Goal: Complete application form

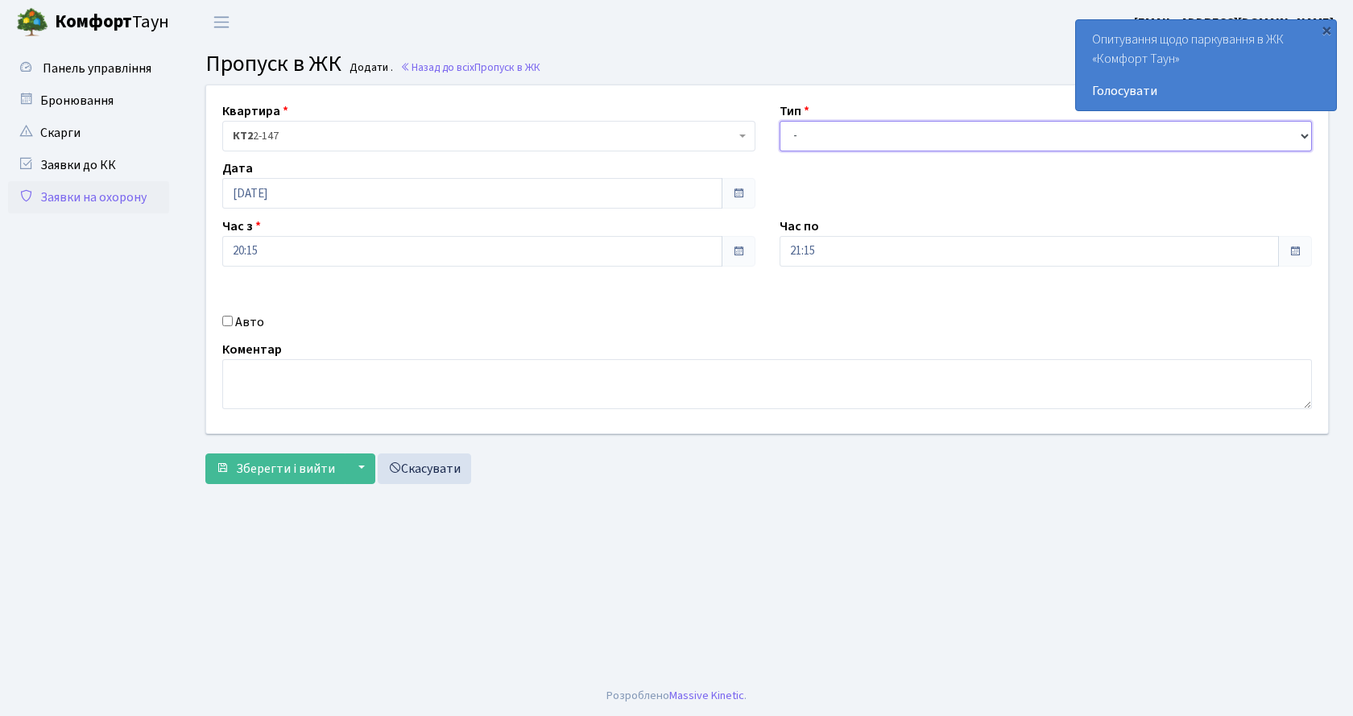
click at [851, 134] on select "- Доставка Таксі Гості Сервіс" at bounding box center [1045, 136] width 533 height 31
select select "2"
click at [779, 121] on select "- Доставка Таксі Гості Сервіс" at bounding box center [1045, 136] width 533 height 31
click at [226, 322] on input "Авто" at bounding box center [227, 321] width 10 height 10
checkbox input "true"
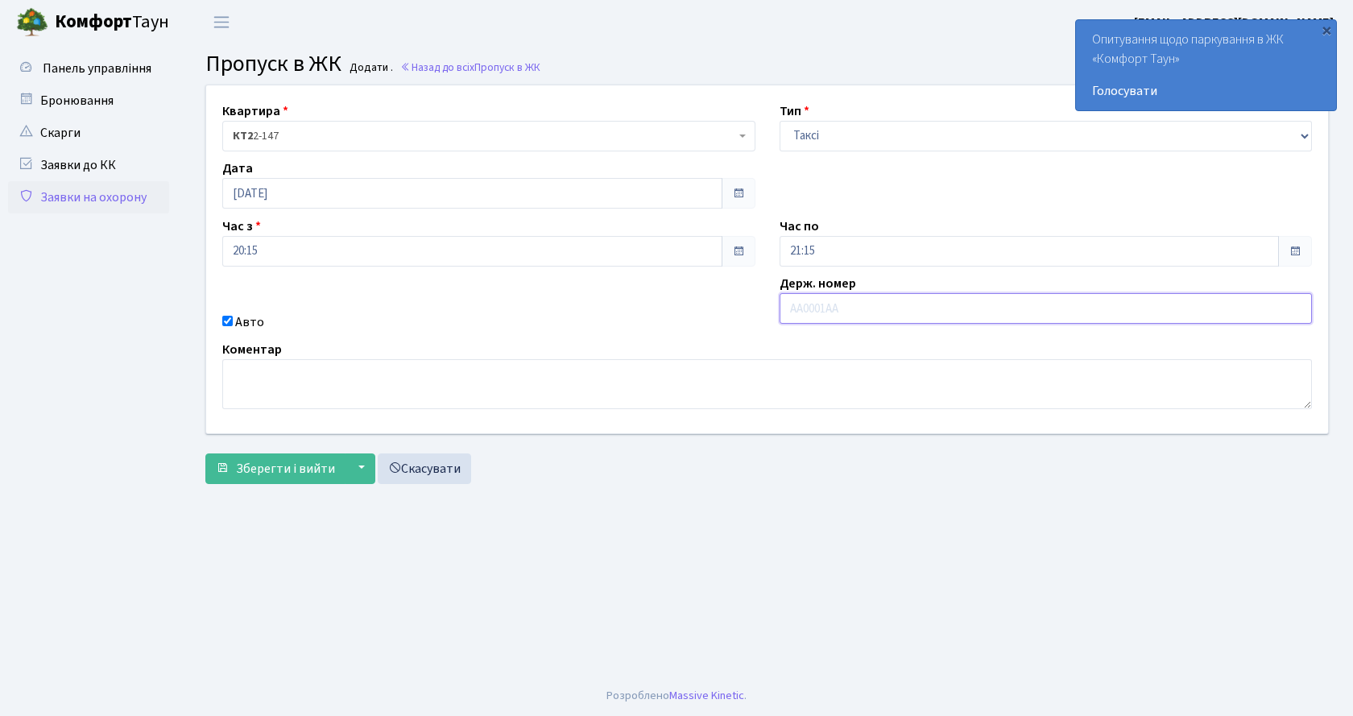
paste input "AX2276M"
click at [1277, 477] on div "Зберегти і вийти ▼ Зберегти та продовжити редагування Зберегти та створити Скас…" at bounding box center [766, 468] width 1123 height 31
drag, startPoint x: 890, startPoint y: 308, endPoint x: 739, endPoint y: 312, distance: 151.4
click at [739, 312] on div "Квартира <b>КТ2</b>&nbsp;&nbsp;&nbsp;2-147 КТ2 2-147 Тип - Доставка Таксі Гості…" at bounding box center [767, 259] width 1146 height 348
paste input "AX2276MX"
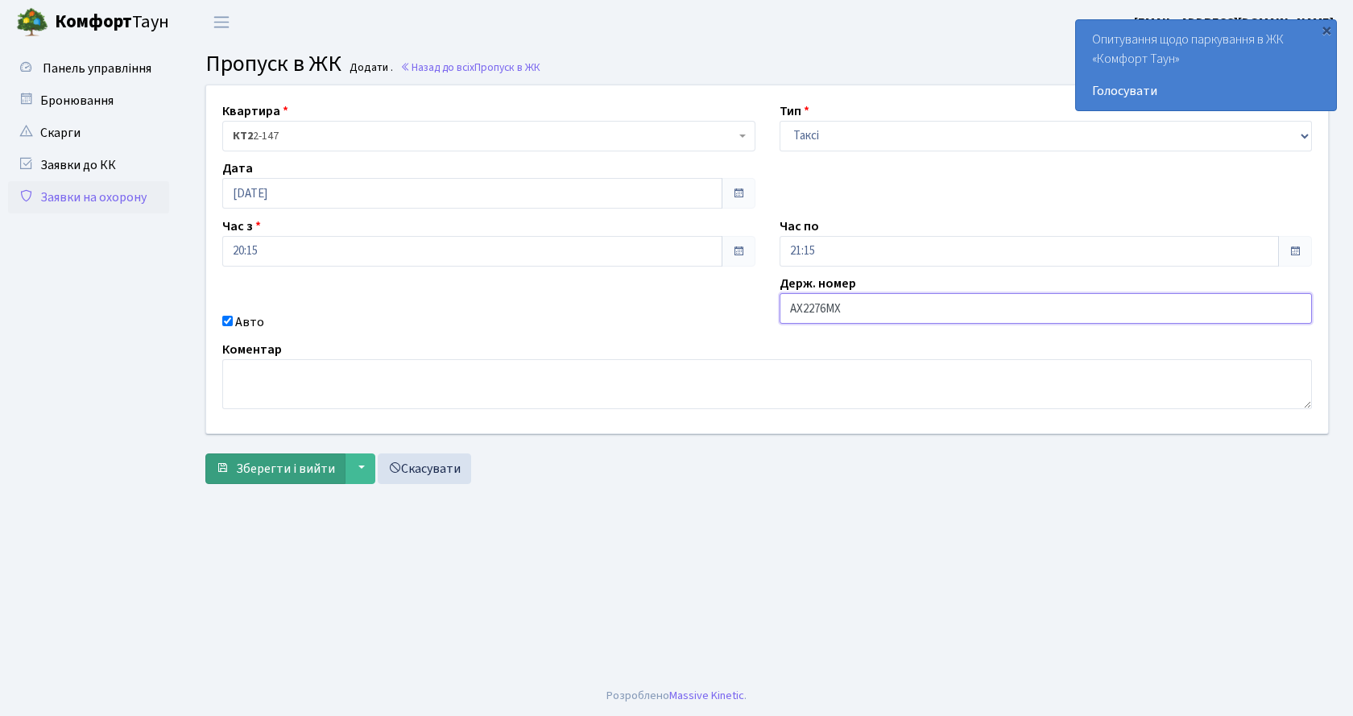
type input "AX2276MX"
click at [310, 462] on span "Зберегти і вийти" at bounding box center [285, 469] width 99 height 18
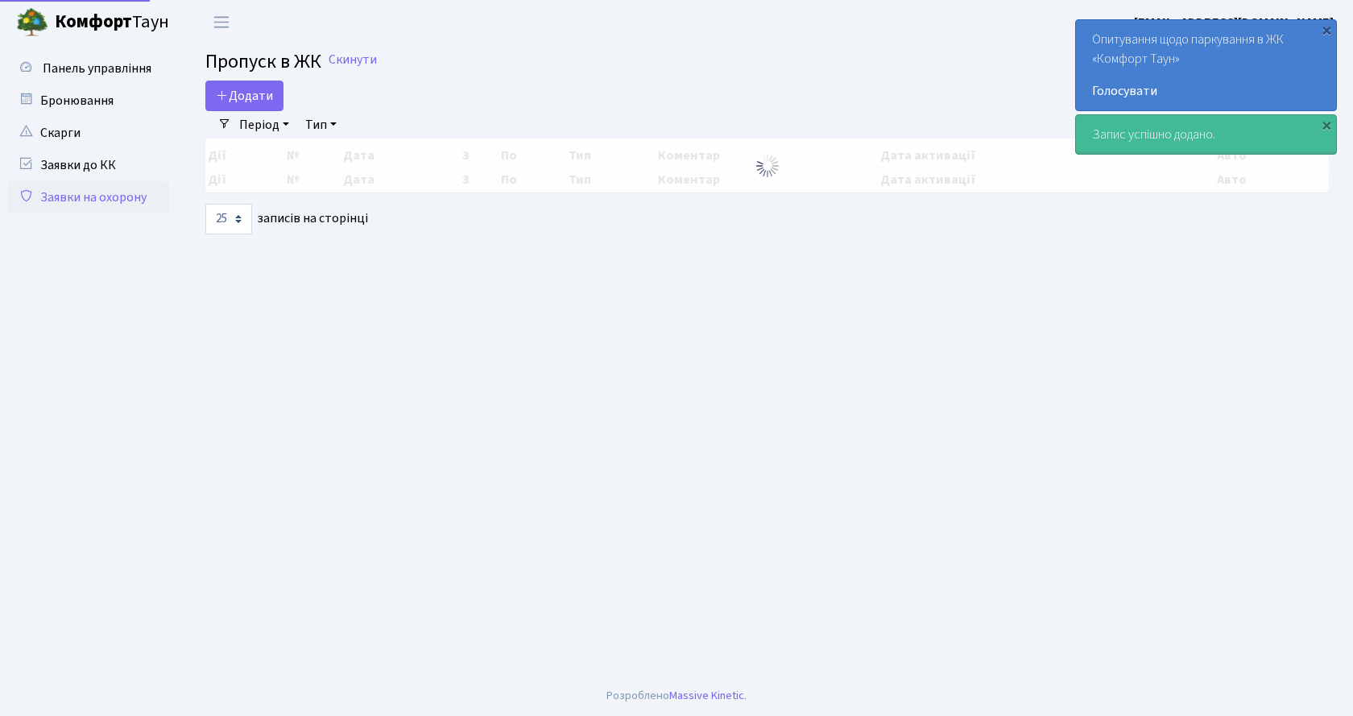
select select "25"
